Goal: Task Accomplishment & Management: Complete application form

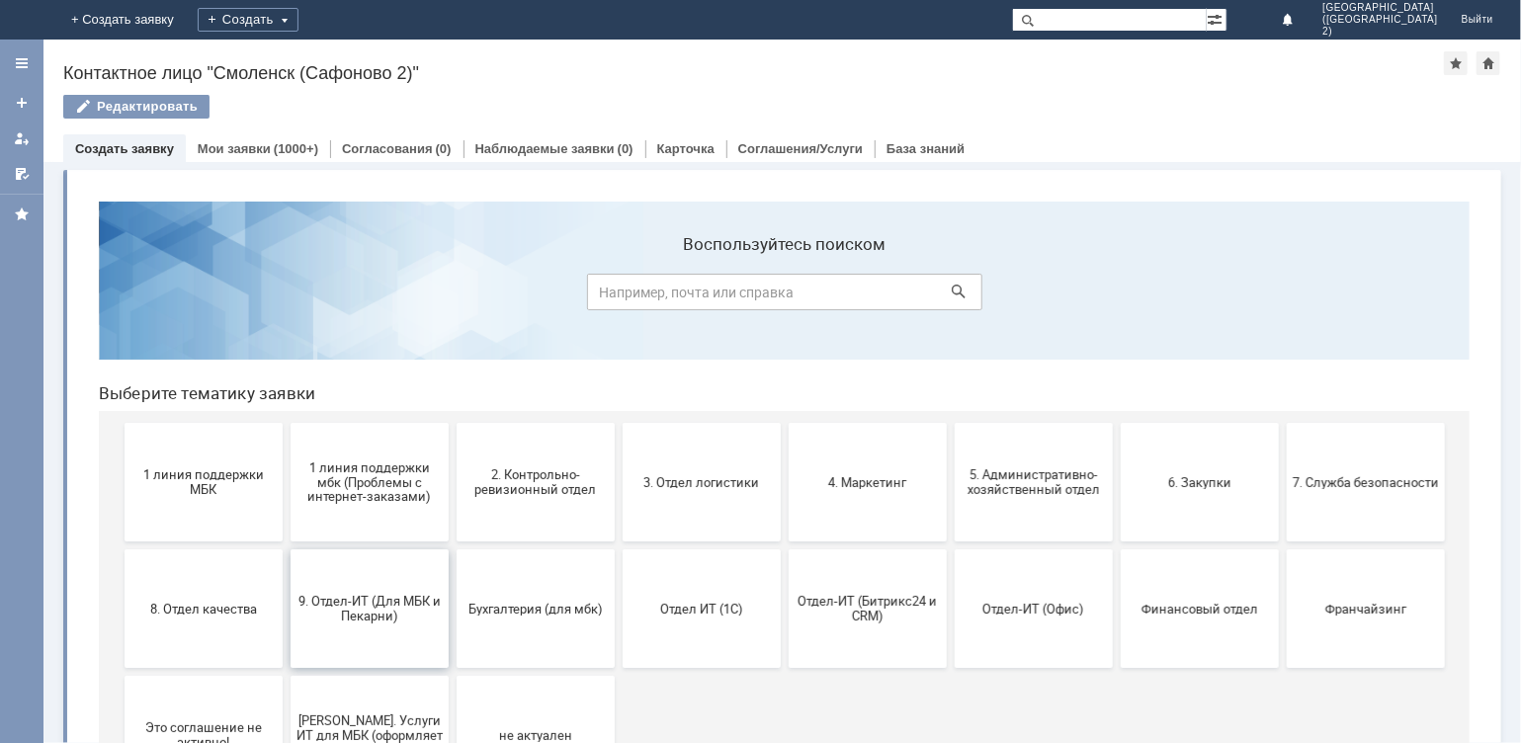
click at [391, 599] on span "9. Отдел-ИТ (Для МБК и Пекарни)" at bounding box center [369, 608] width 146 height 30
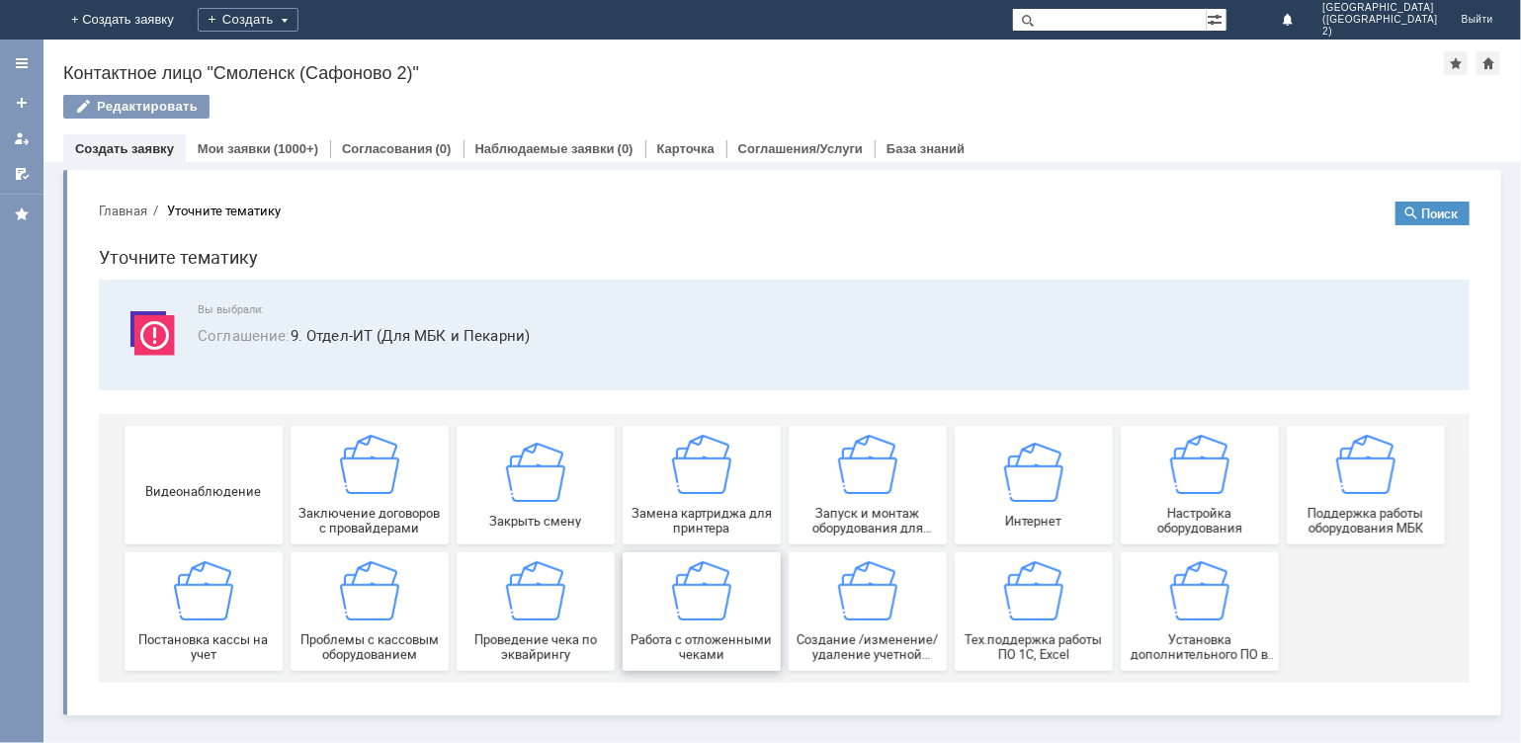
drag, startPoint x: 740, startPoint y: 609, endPoint x: 823, endPoint y: 795, distance: 203.2
click at [740, 609] on div "Работа с отложенными чеками" at bounding box center [701, 611] width 146 height 101
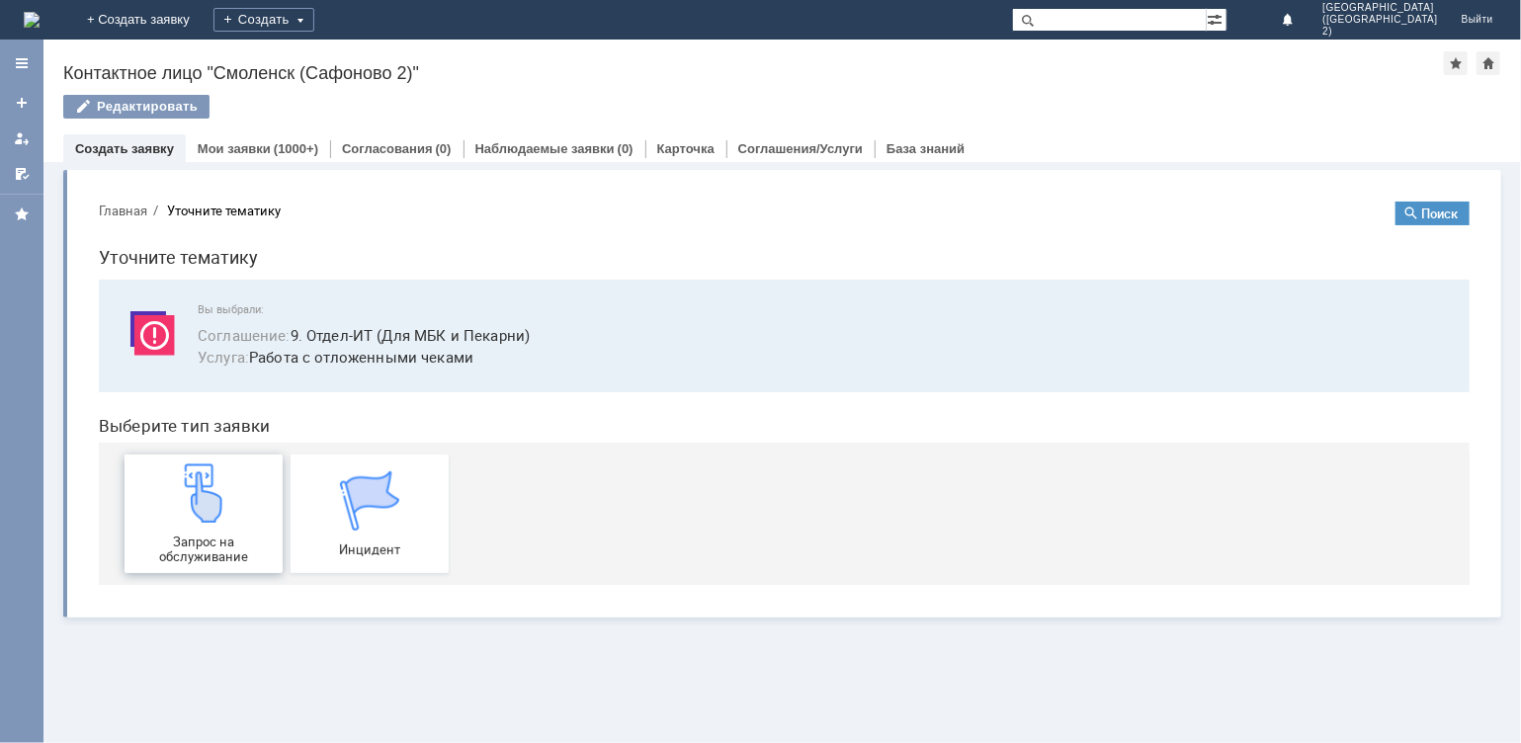
click at [212, 518] on img at bounding box center [202, 492] width 59 height 59
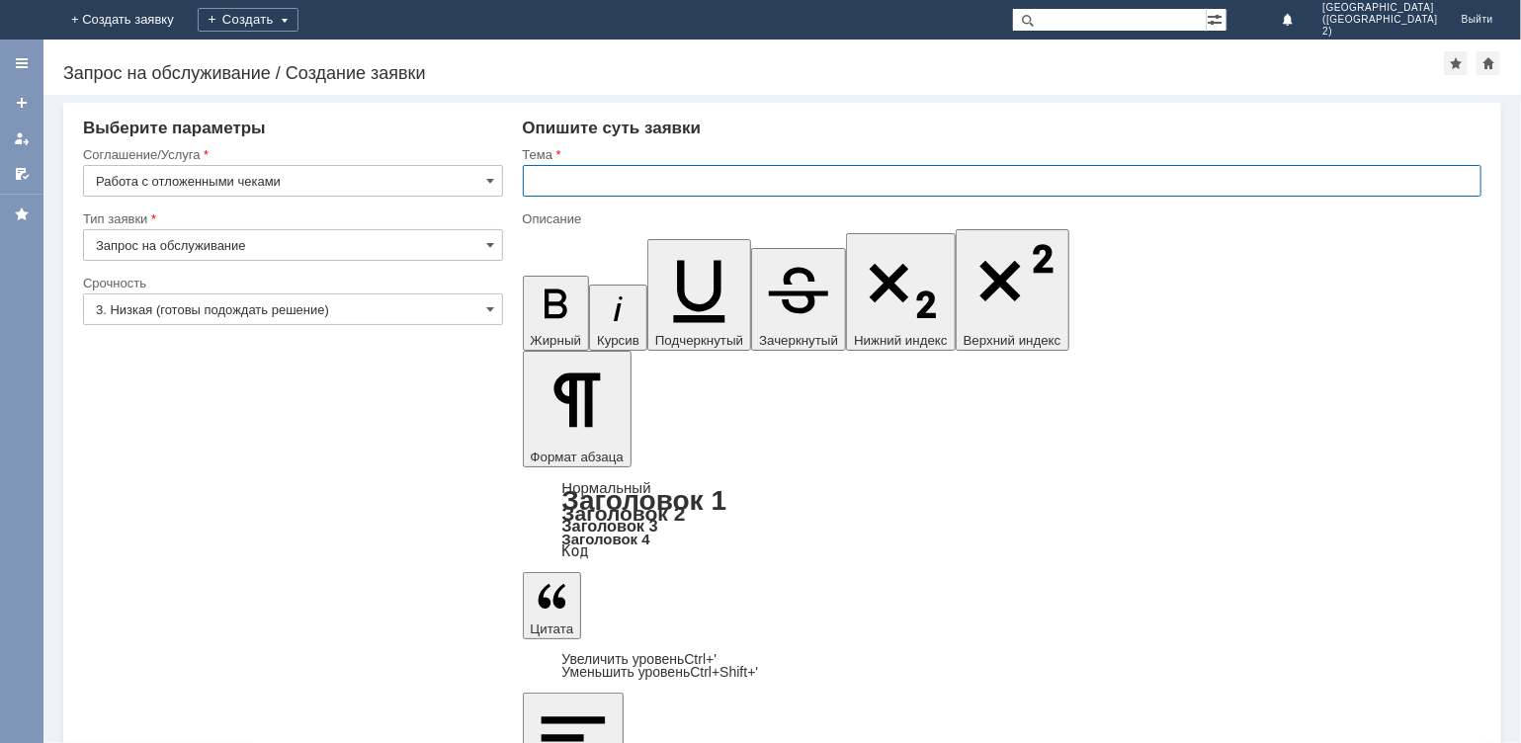
click at [626, 190] on input "text" at bounding box center [1003, 181] width 960 height 32
type input "отл чек"
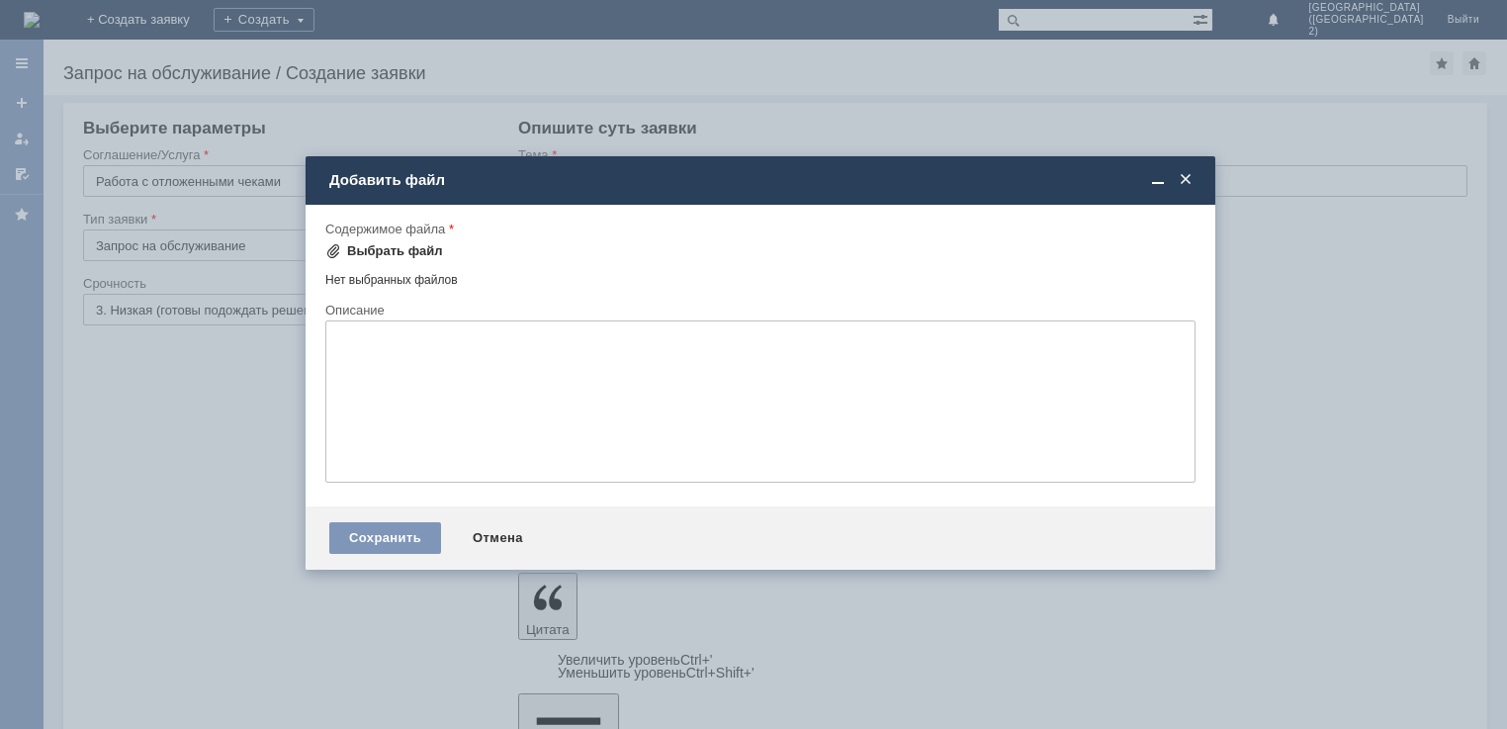
click at [415, 251] on div "Выбрать файл" at bounding box center [395, 251] width 96 height 16
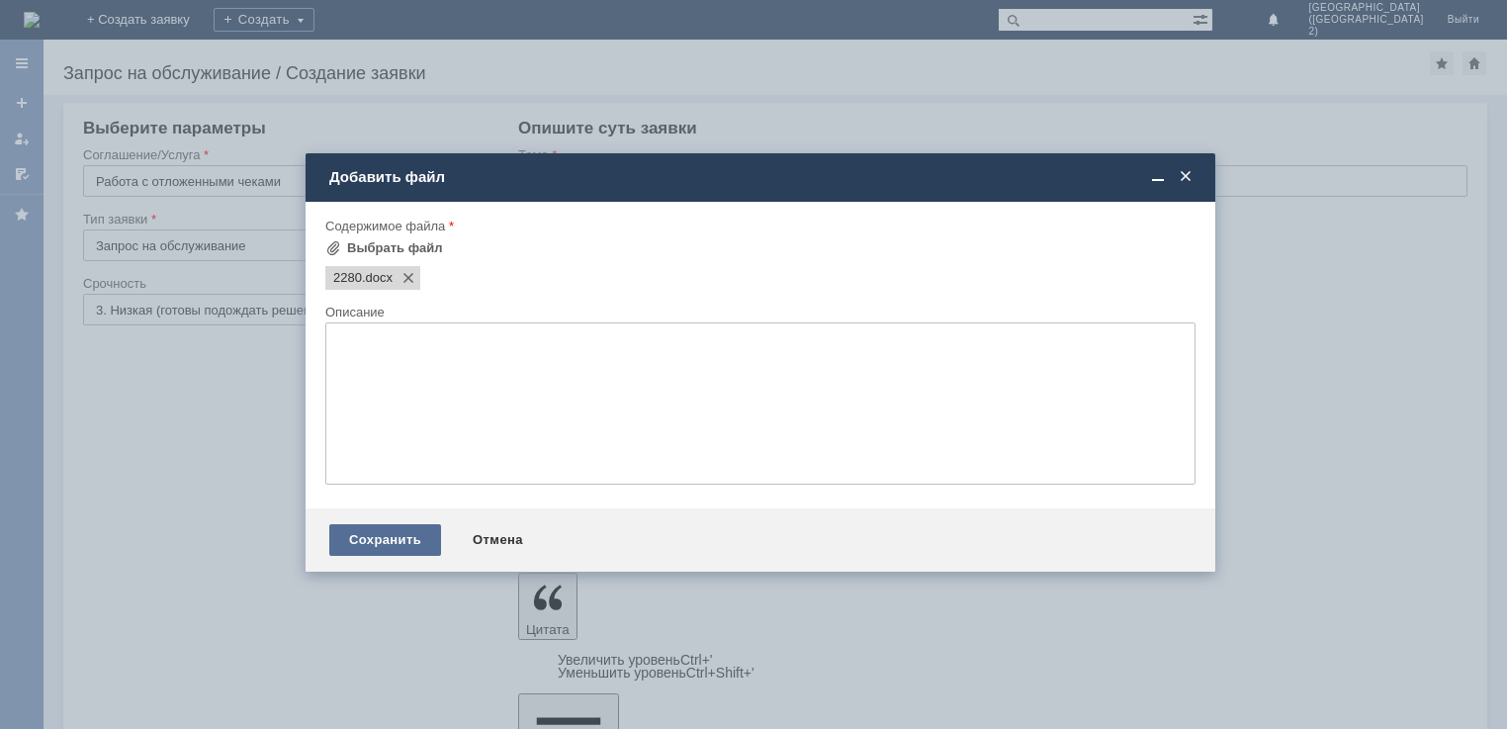
click at [407, 540] on div "Сохранить" at bounding box center [385, 540] width 112 height 32
